Goal: Check status: Check status

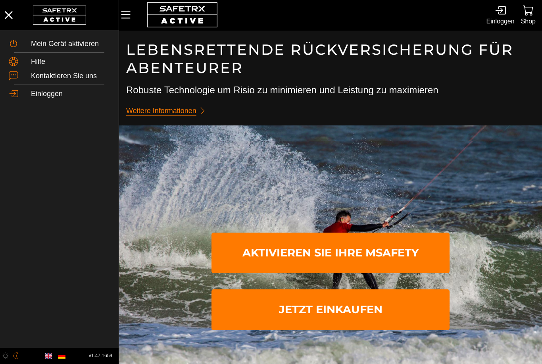
click at [497, 11] on icon at bounding box center [500, 10] width 11 height 11
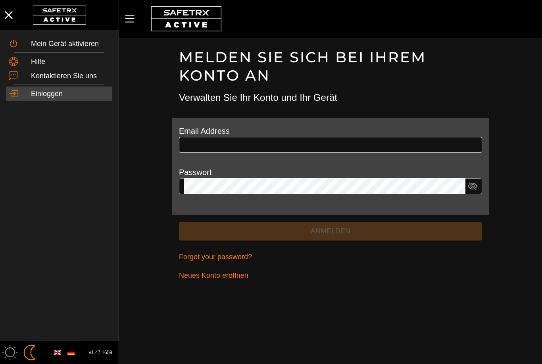
click at [206, 142] on input "text" at bounding box center [330, 145] width 293 height 16
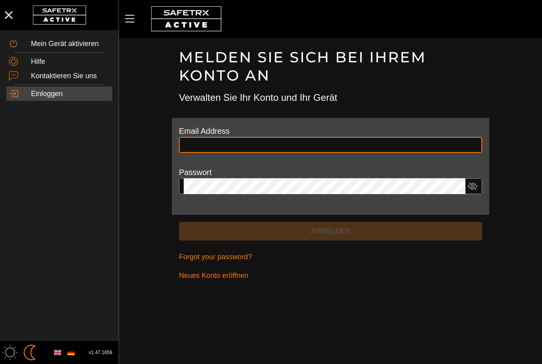
type input "**********"
click at [330, 230] on button "Anmelden" at bounding box center [330, 231] width 303 height 19
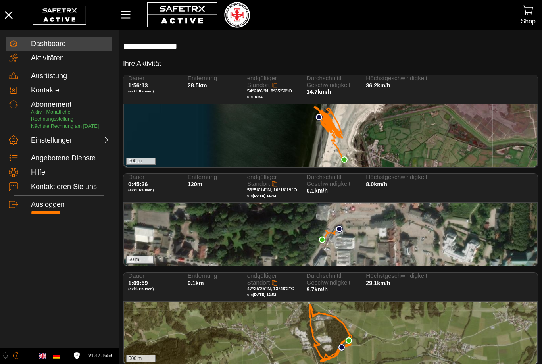
click at [401, 119] on div "500 m" at bounding box center [330, 135] width 413 height 63
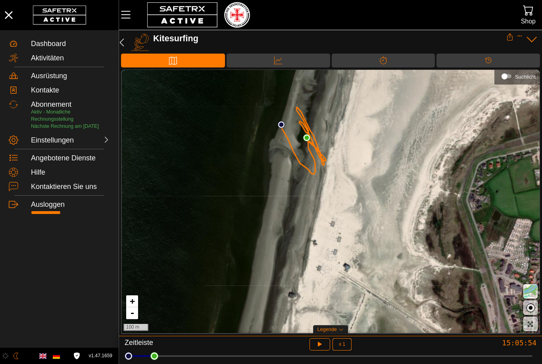
click at [324, 349] on button "button" at bounding box center [319, 344] width 21 height 12
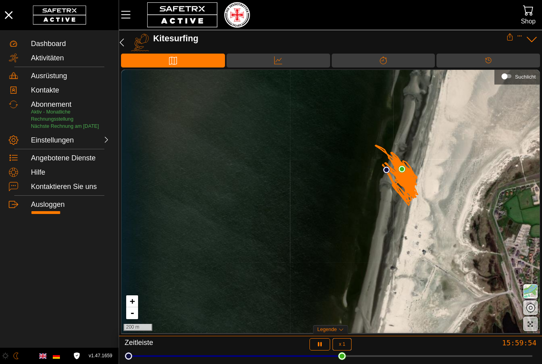
click at [123, 42] on icon "button" at bounding box center [122, 43] width 10 height 10
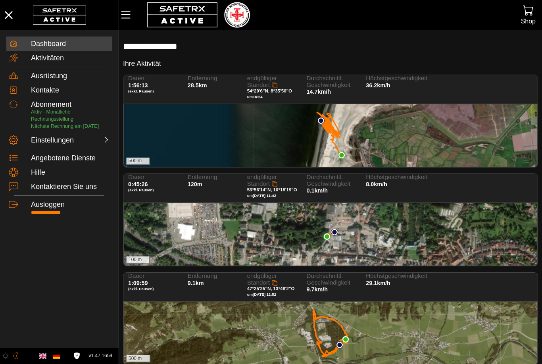
click at [337, 218] on div "100 m" at bounding box center [330, 234] width 413 height 63
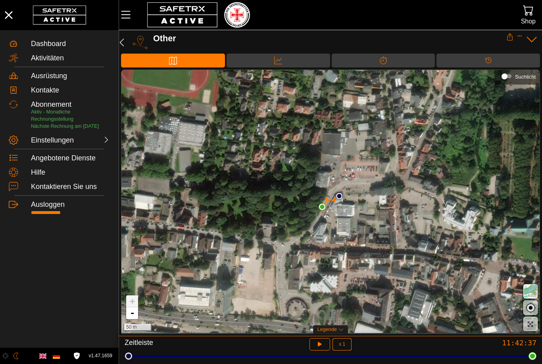
click at [317, 341] on icon "button" at bounding box center [320, 344] width 8 height 8
